Goal: Information Seeking & Learning: Learn about a topic

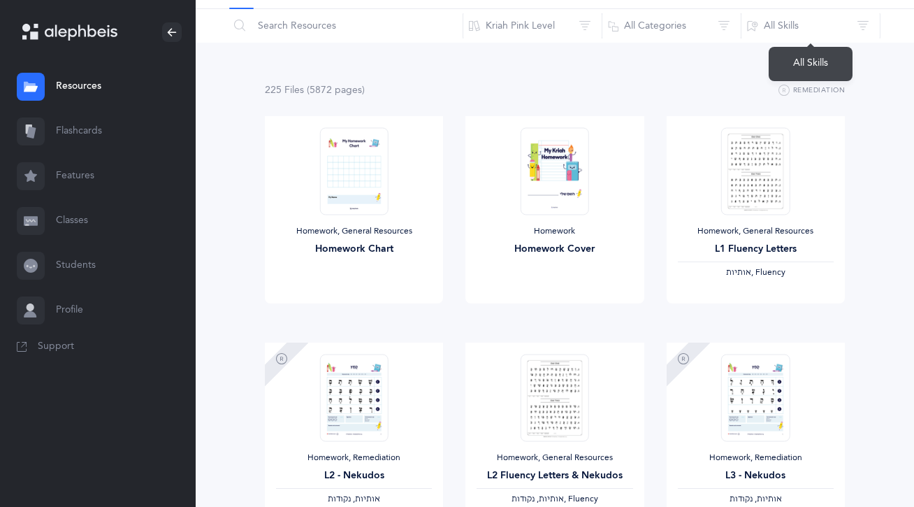
scroll to position [56, 0]
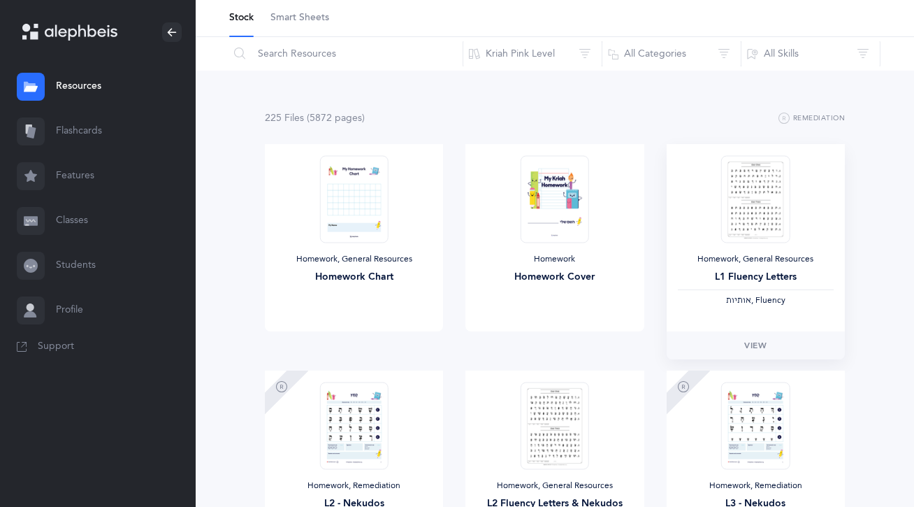
click at [781, 194] on img at bounding box center [755, 198] width 69 height 87
click at [754, 353] on link "View" at bounding box center [756, 345] width 178 height 28
click at [137, 131] on link "Flashcards" at bounding box center [98, 131] width 196 height 45
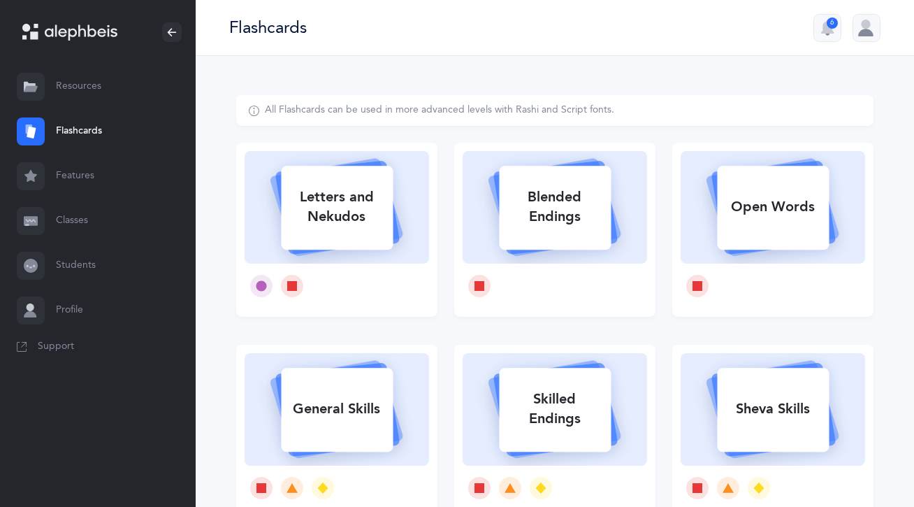
click at [376, 222] on div "Letters and Nekudos" at bounding box center [337, 207] width 112 height 56
select select
select select "single"
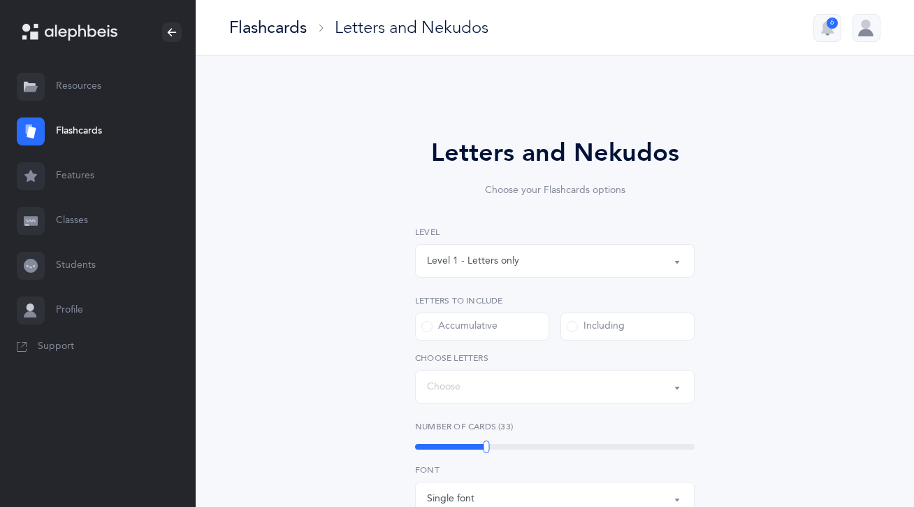
select select "27"
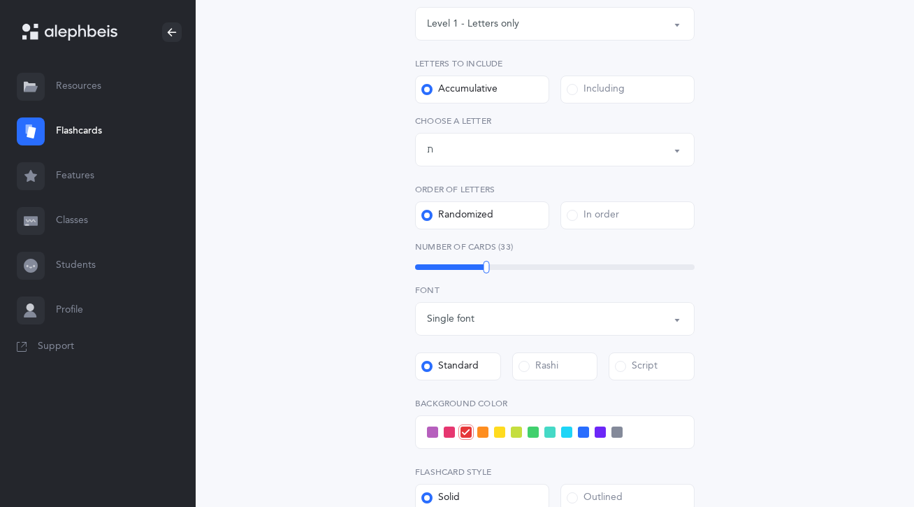
scroll to position [280, 0]
